Goal: Find specific page/section: Find specific page/section

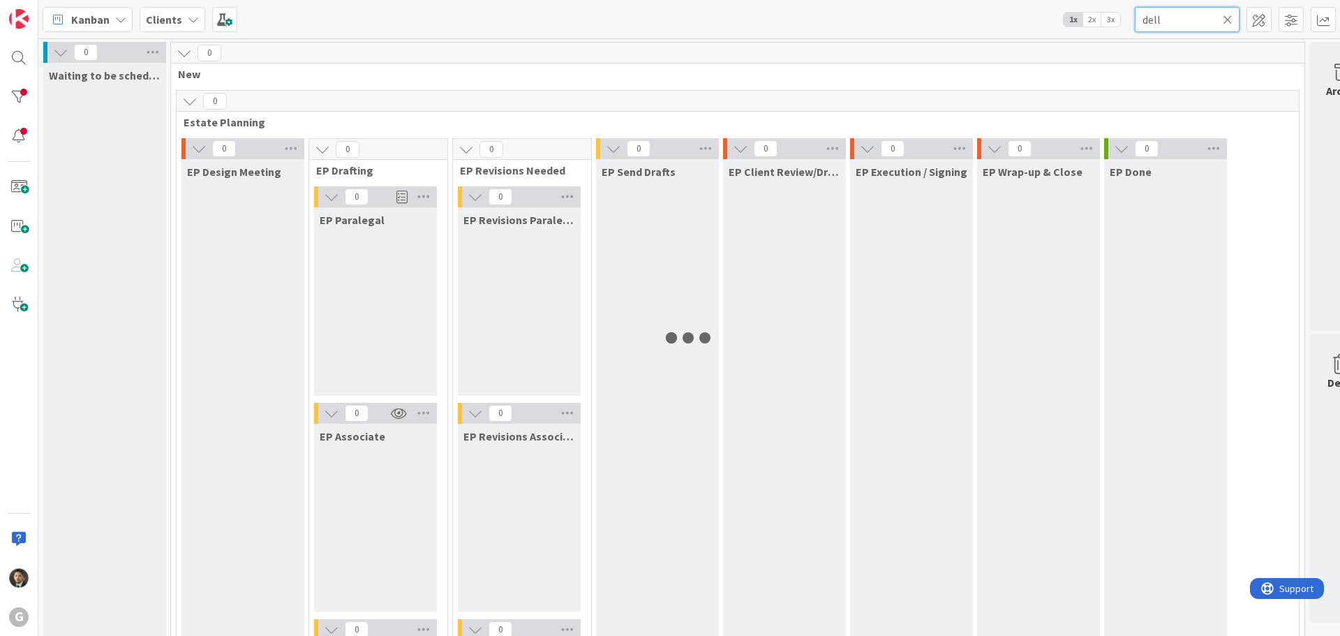
drag, startPoint x: 1185, startPoint y: 24, endPoint x: 1093, endPoint y: 19, distance: 92.3
click at [1093, 19] on div "Kanban Clients 1x 2x 3x dell" at bounding box center [688, 19] width 1301 height 38
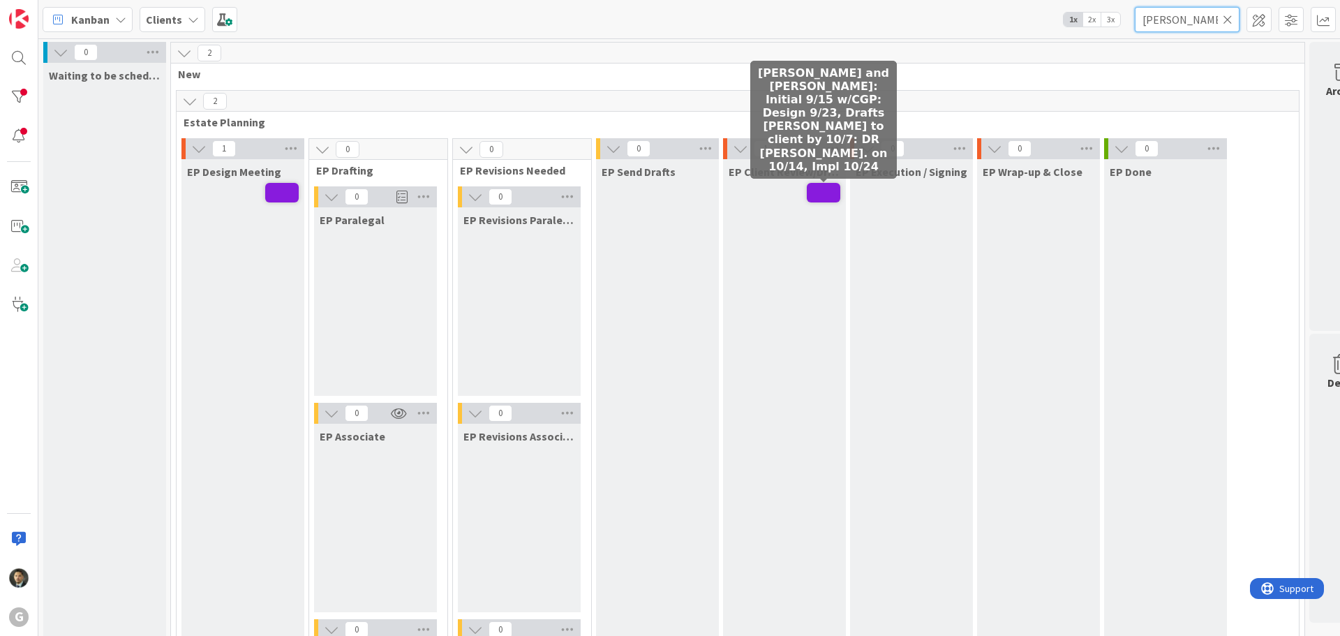
type input "[PERSON_NAME]"
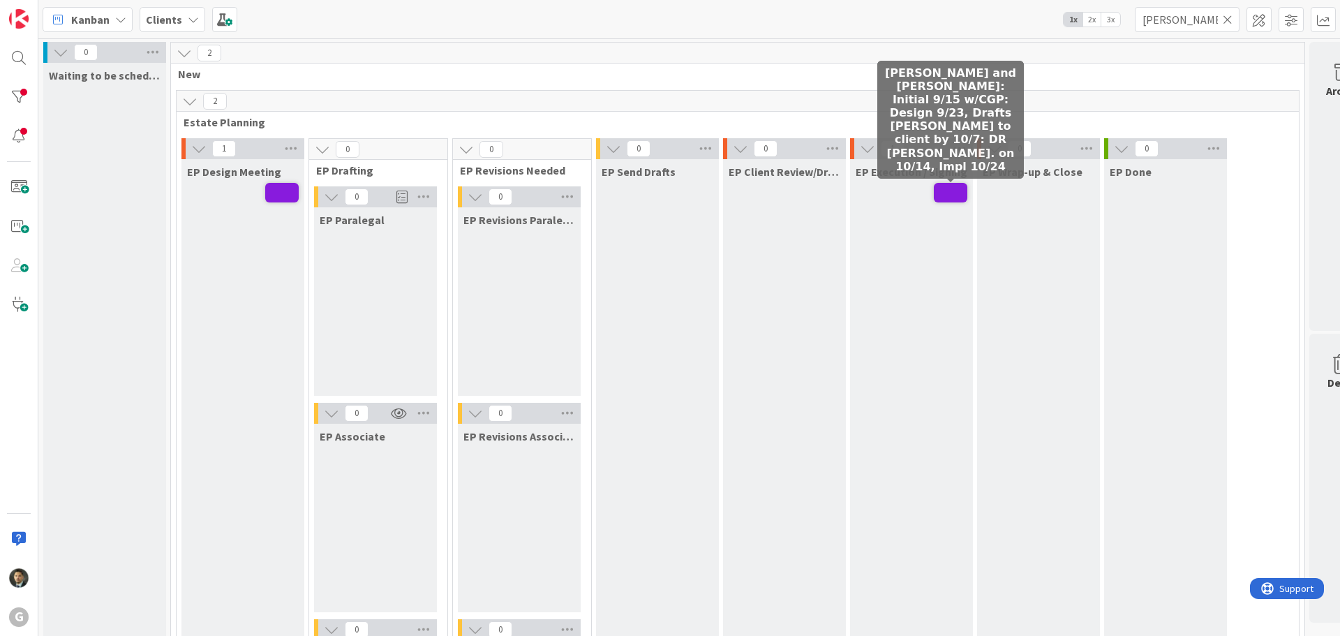
click at [949, 189] on span at bounding box center [950, 193] width 33 height 20
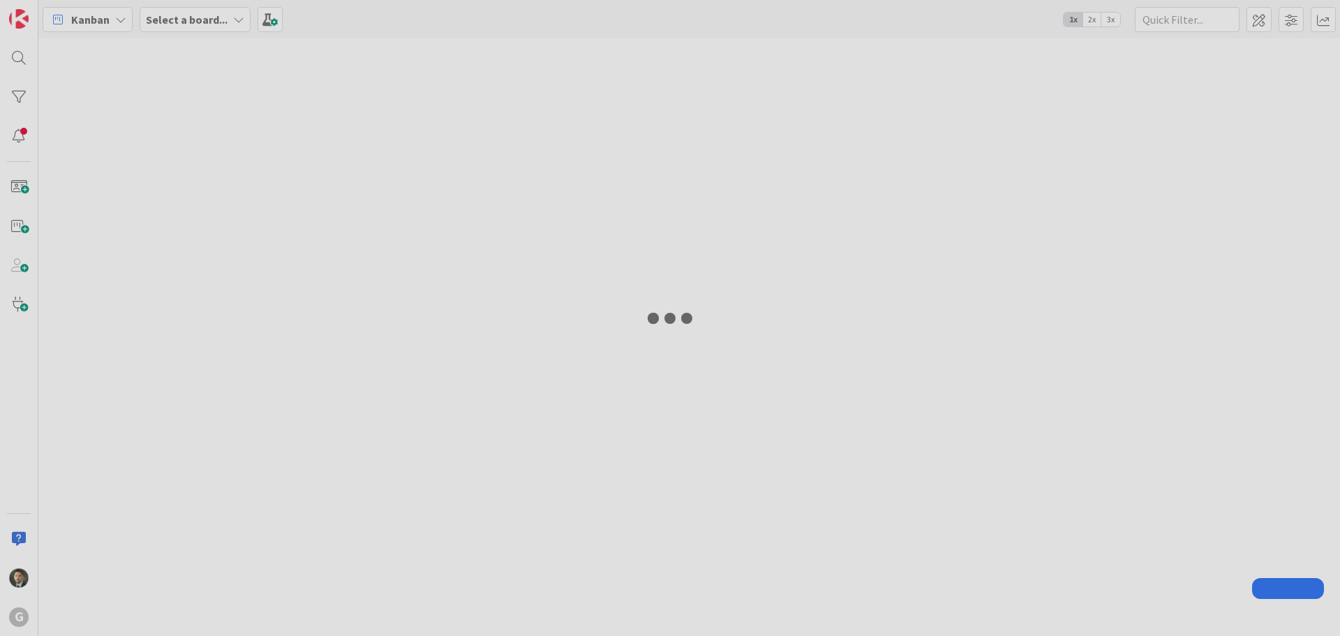
type input "[PERSON_NAME]"
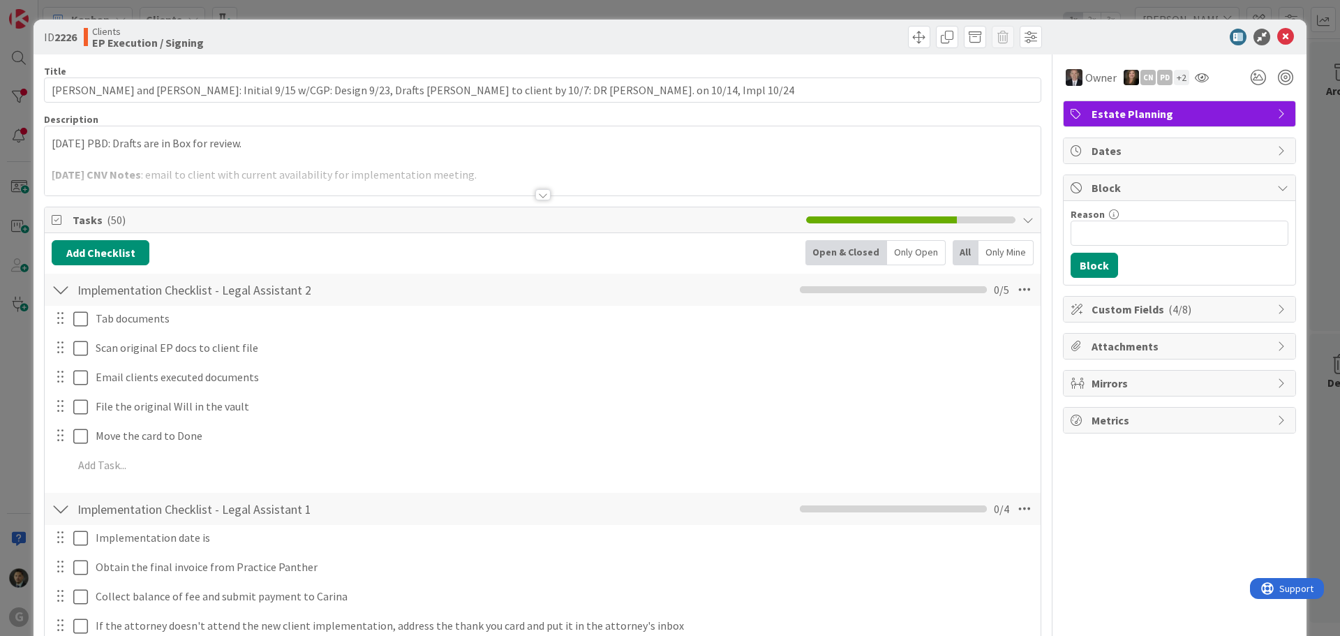
click at [926, 9] on div "ID 2226 Clients EP Execution / Signing Title 123 / 128 [PERSON_NAME] and [PERSO…" at bounding box center [670, 318] width 1340 height 636
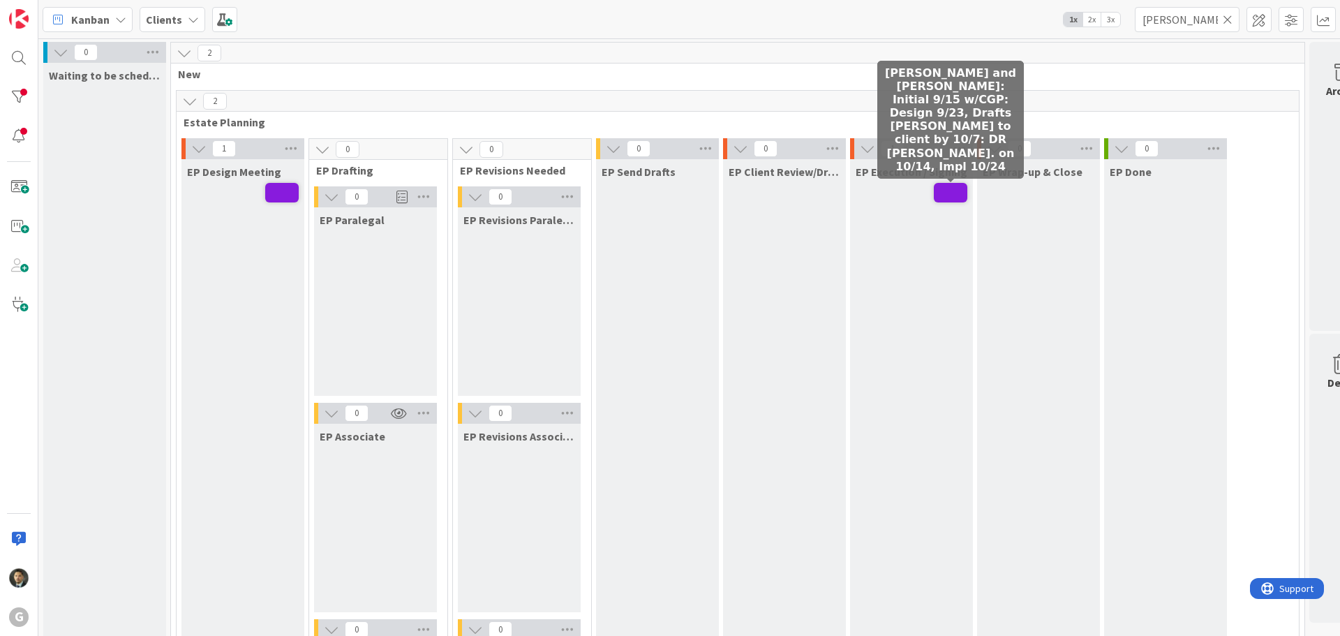
click at [948, 195] on span at bounding box center [950, 193] width 33 height 20
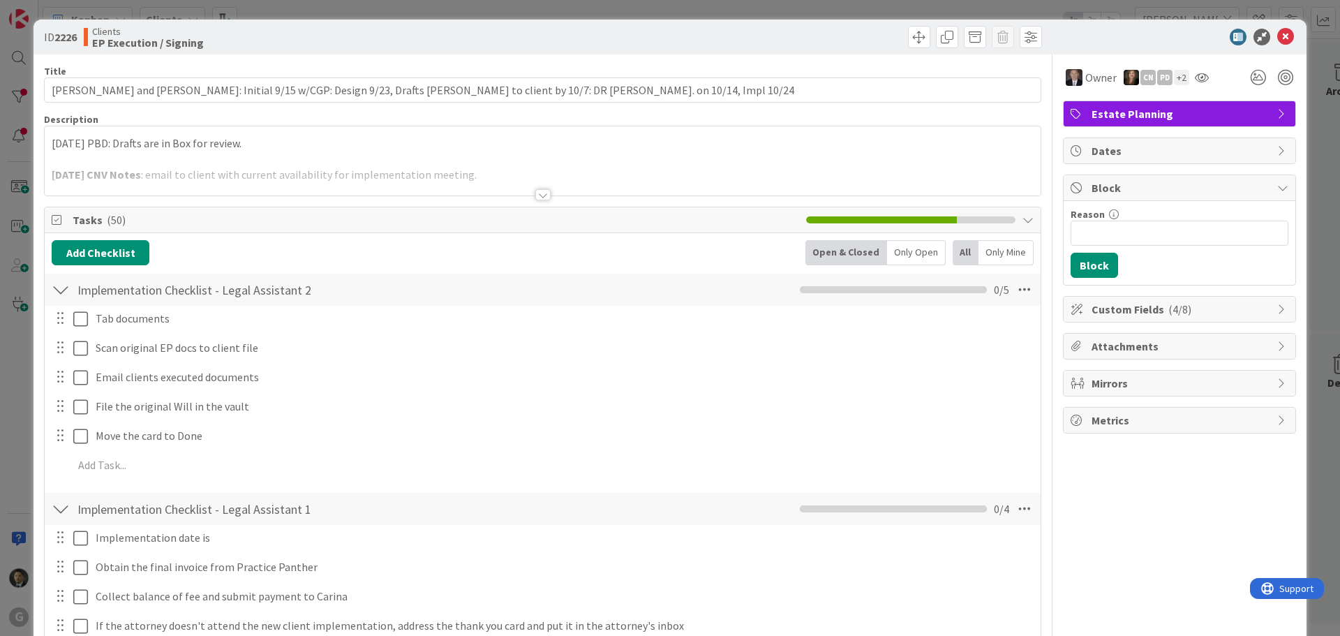
click at [538, 191] on div at bounding box center [542, 194] width 15 height 11
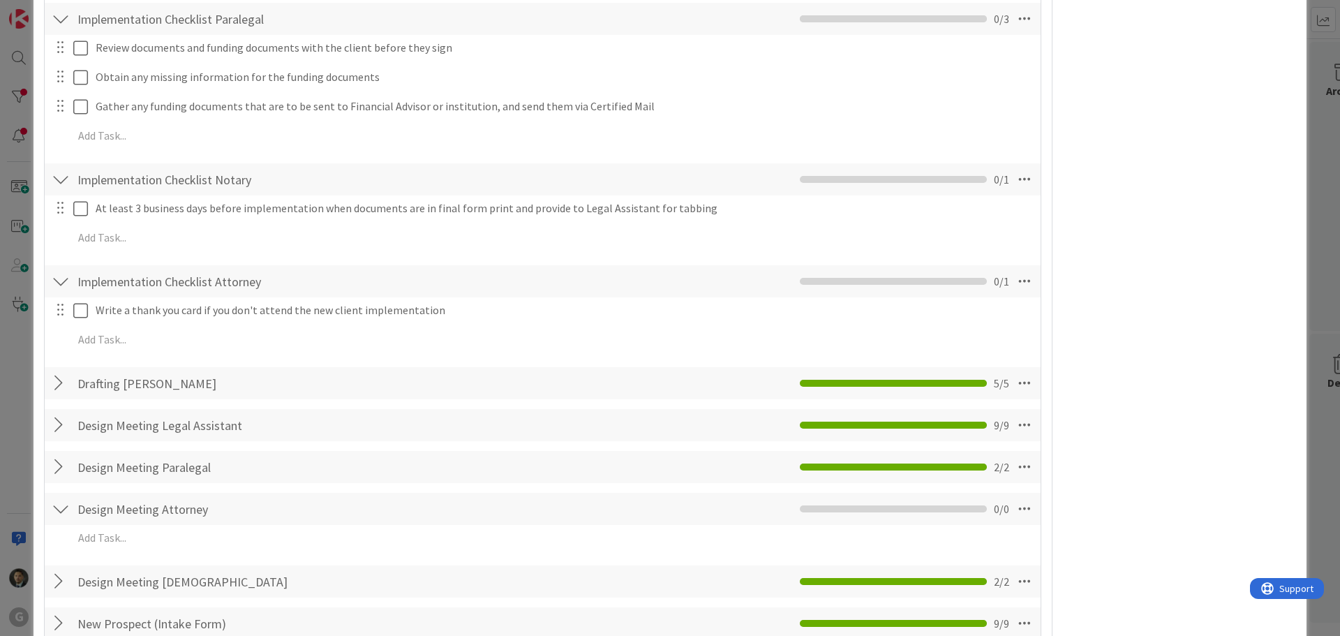
scroll to position [977, 0]
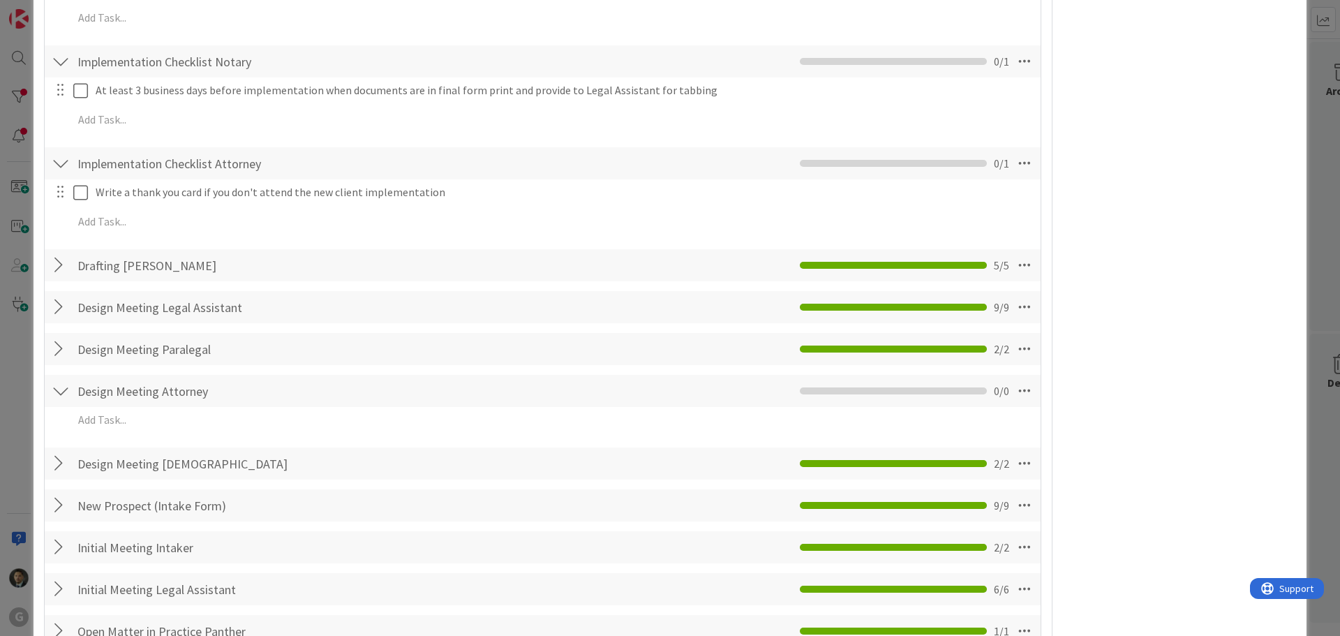
click at [59, 270] on div at bounding box center [61, 265] width 18 height 25
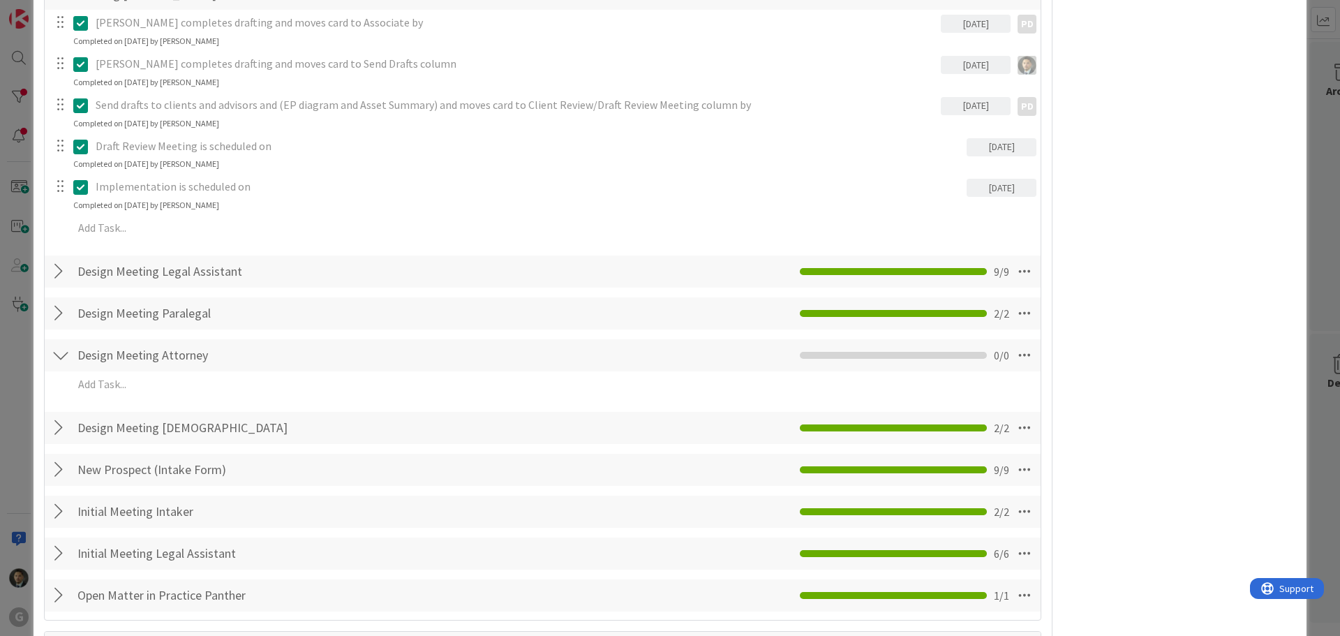
scroll to position [1256, 0]
